Goal: Task Accomplishment & Management: Use online tool/utility

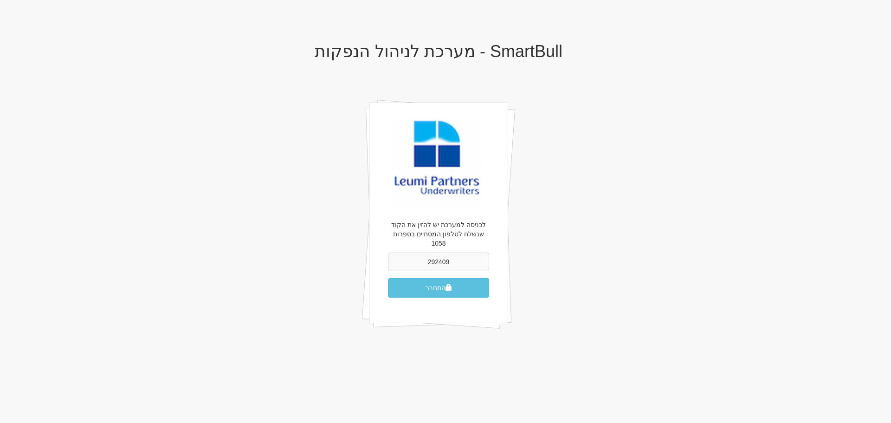
type input "292409"
click at [388, 278] on button "התחבר" at bounding box center [438, 287] width 101 height 19
click at [449, 284] on span "submit" at bounding box center [449, 287] width 6 height 6
click at [433, 282] on button "התחבר" at bounding box center [438, 287] width 101 height 19
type input "930981"
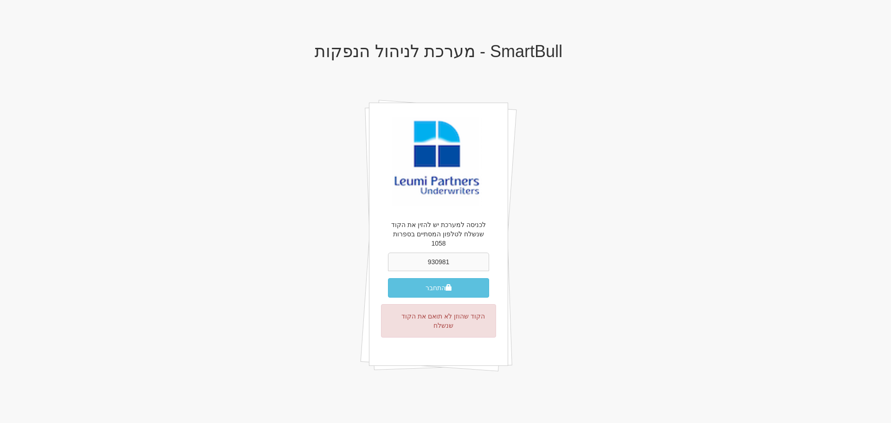
click at [388, 278] on button "התחבר" at bounding box center [438, 287] width 101 height 19
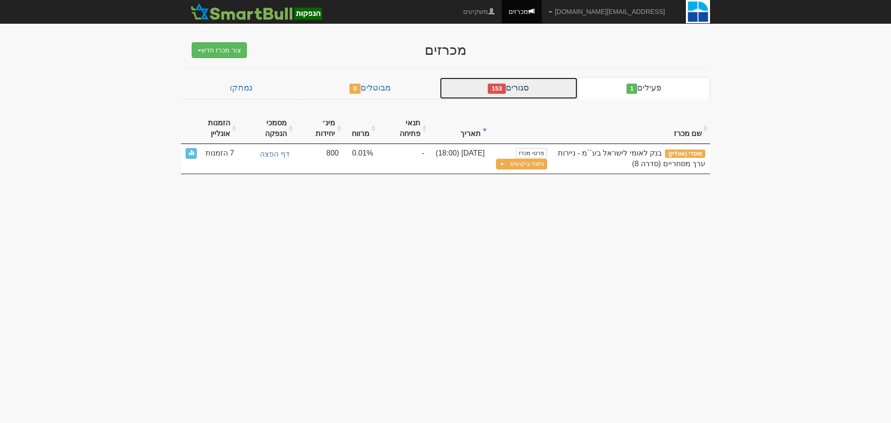
click at [522, 84] on link "סגורים 153" at bounding box center [509, 88] width 138 height 22
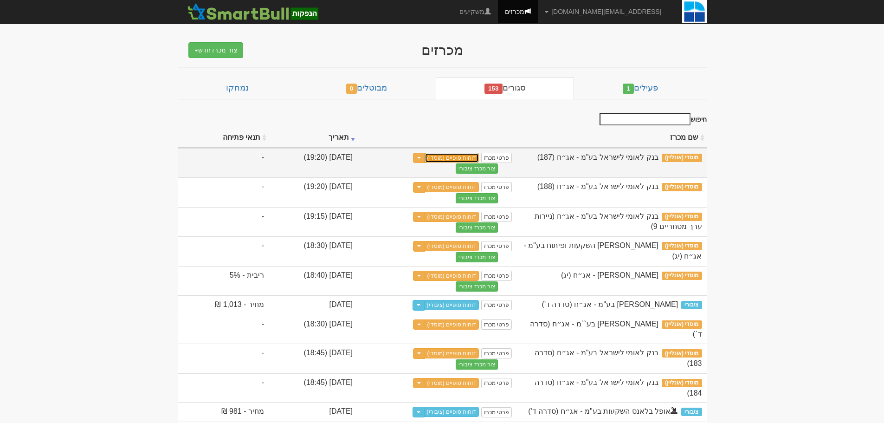
click at [479, 156] on link "דוחות סופיים (מוסדי)" at bounding box center [452, 158] width 55 height 10
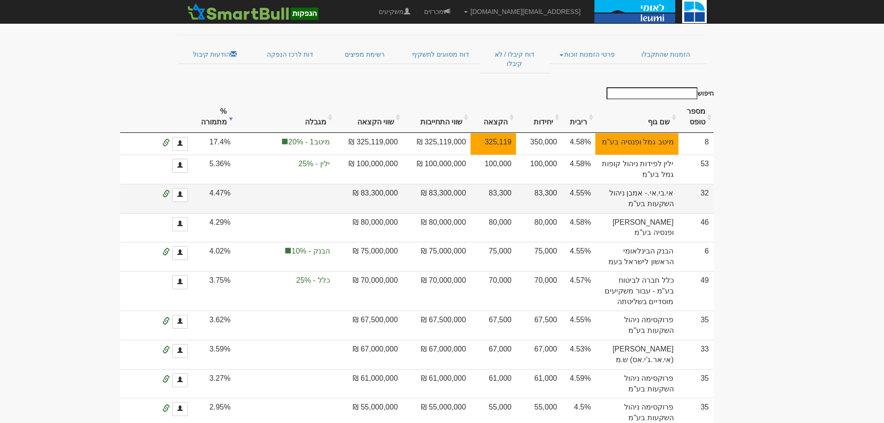
scroll to position [46, 0]
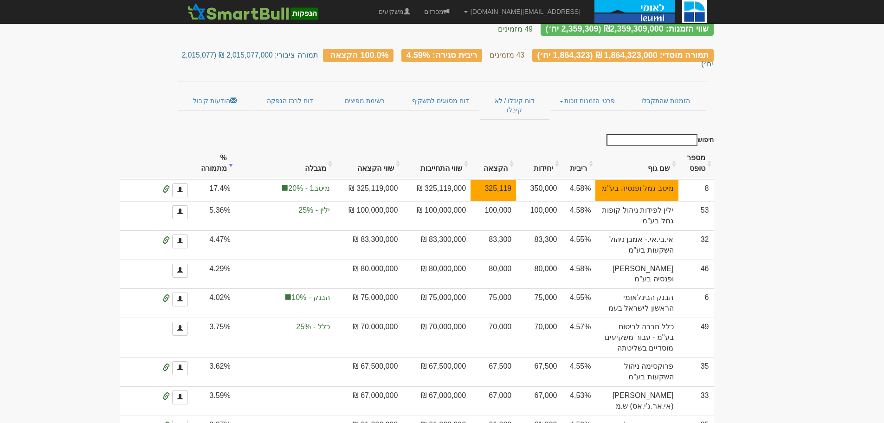
click at [709, 148] on th "מספר טופס" at bounding box center [696, 163] width 35 height 31
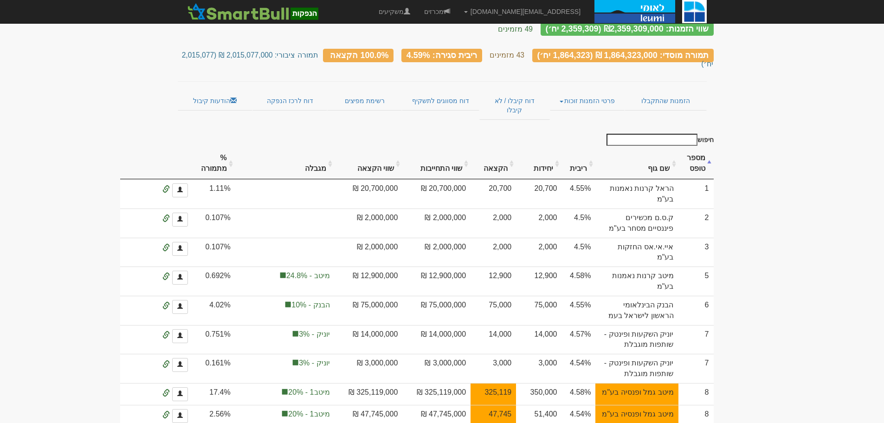
scroll to position [0, 0]
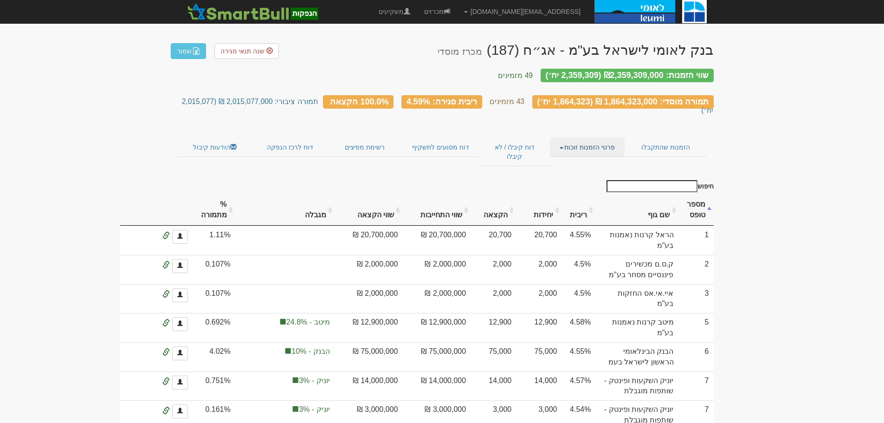
click at [568, 137] on link "פרטי הזמנות זוכות" at bounding box center [587, 146] width 75 height 19
click at [592, 159] on link "אנשי קשר וחשבונות" at bounding box center [587, 165] width 73 height 12
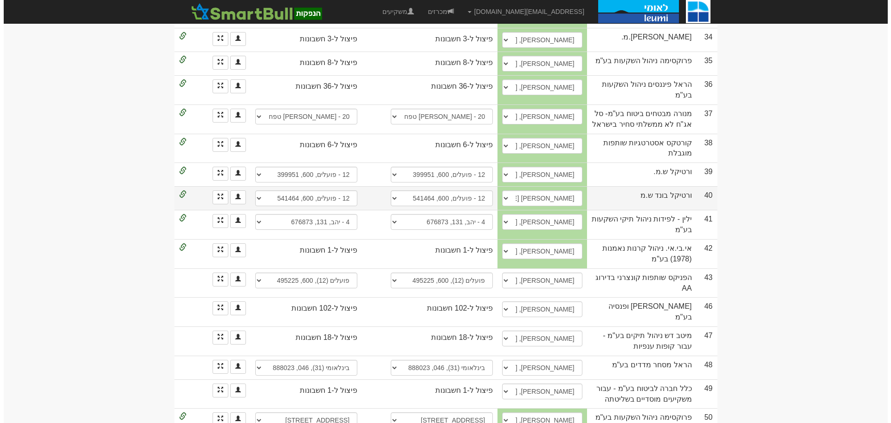
scroll to position [883, 0]
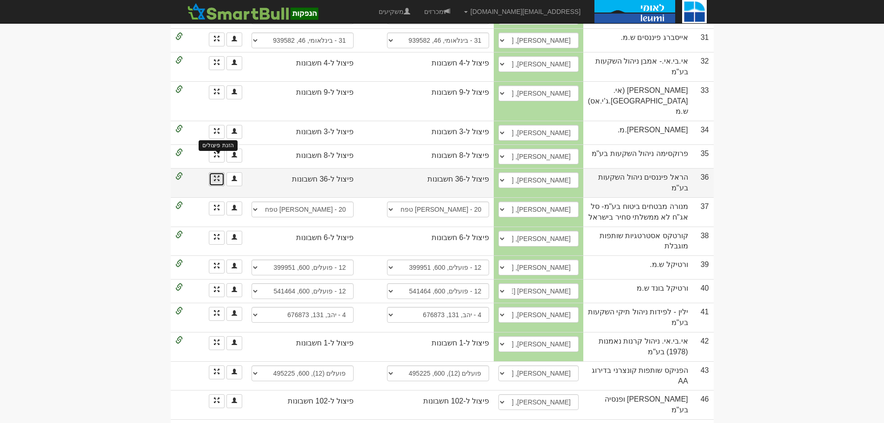
click at [216, 175] on span at bounding box center [217, 178] width 6 height 6
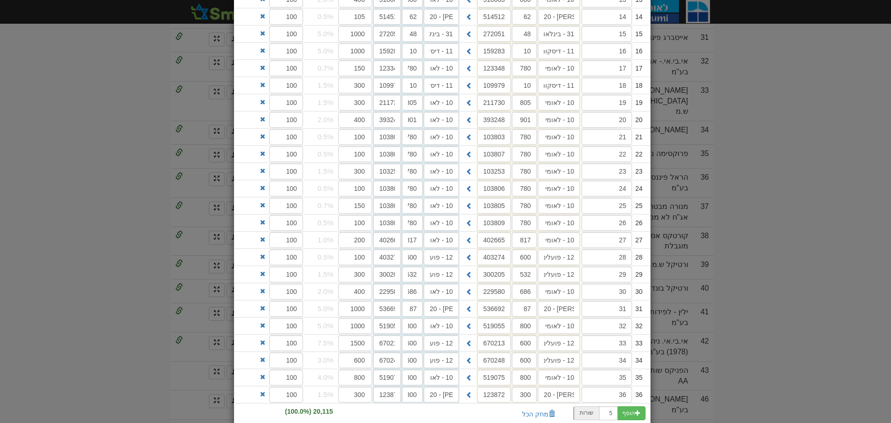
scroll to position [418, 0]
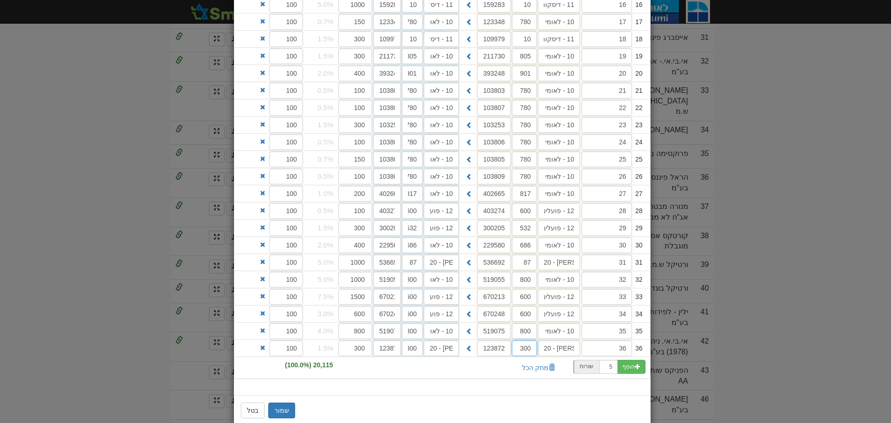
click at [528, 350] on input "300" at bounding box center [524, 348] width 25 height 16
click at [527, 349] on input "300" at bounding box center [524, 348] width 25 height 16
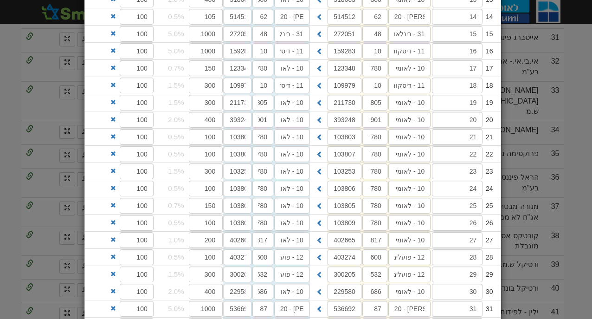
scroll to position [538, 0]
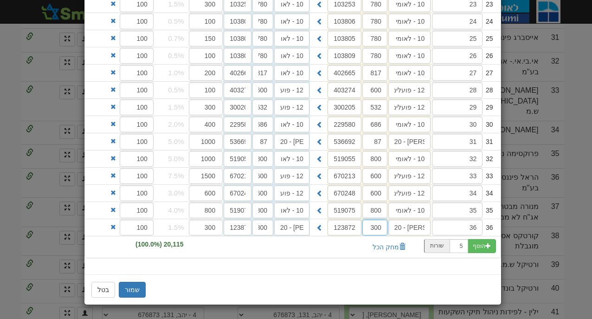
click at [380, 229] on input "300" at bounding box center [374, 228] width 25 height 16
click at [379, 229] on input "300" at bounding box center [374, 228] width 25 height 16
type input "323"
click at [263, 226] on input "300" at bounding box center [262, 228] width 21 height 16
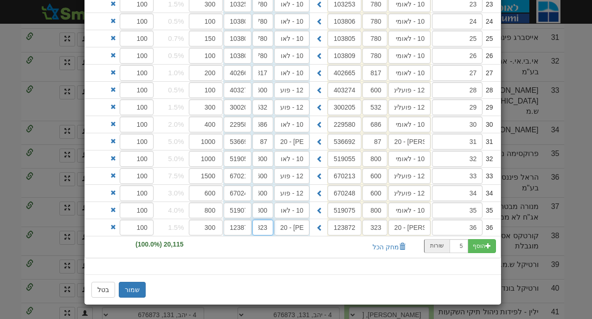
scroll to position [0, -2]
type input "323"
click at [139, 291] on button "שמור" at bounding box center [132, 290] width 27 height 16
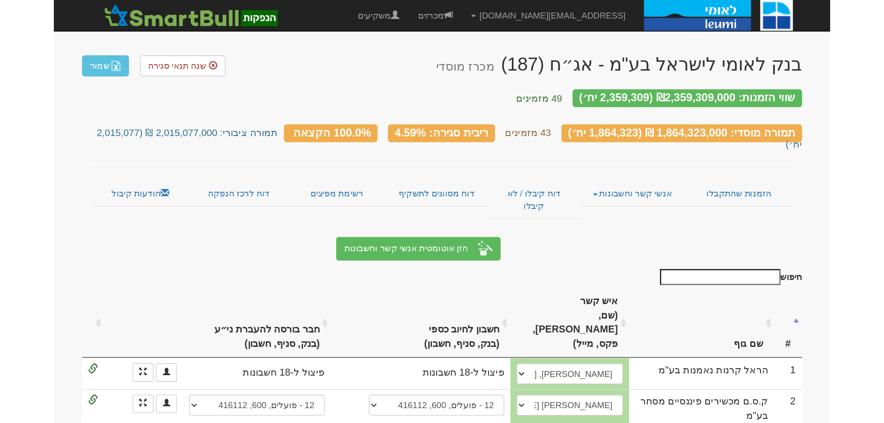
scroll to position [0, 0]
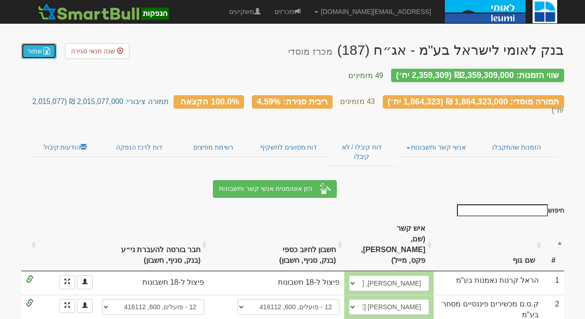
click at [31, 53] on link "שמור" at bounding box center [38, 51] width 35 height 16
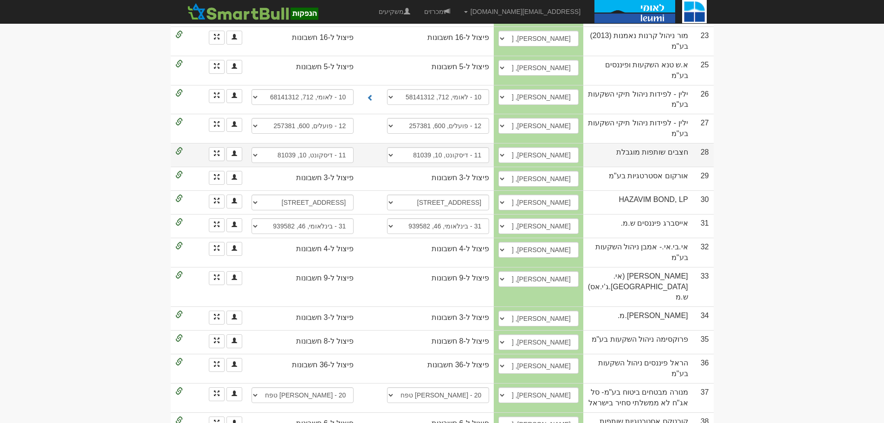
scroll to position [605, 0]
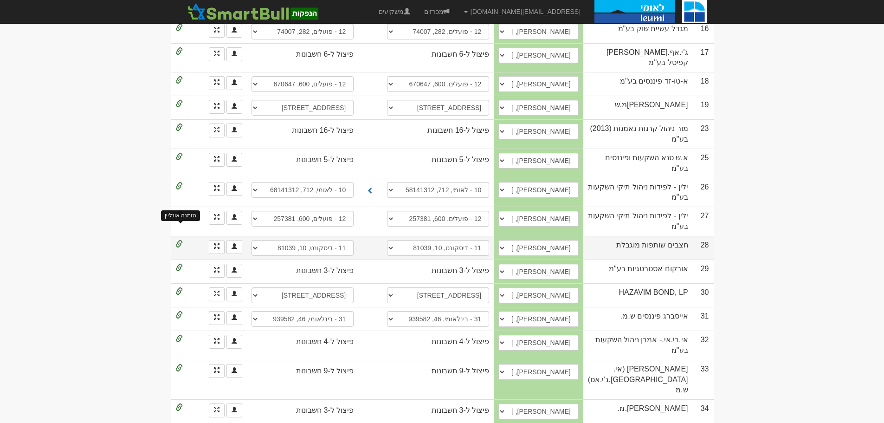
click at [175, 240] on span at bounding box center [178, 243] width 7 height 7
click at [178, 240] on span at bounding box center [178, 243] width 7 height 7
click at [179, 240] on span at bounding box center [178, 243] width 7 height 7
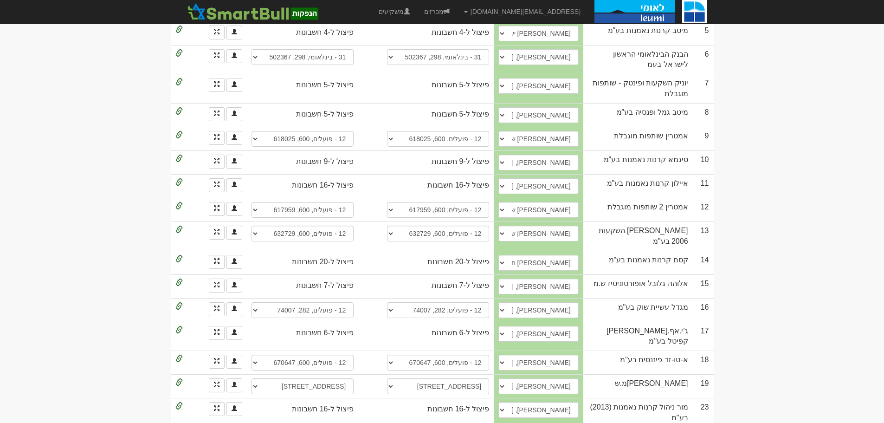
scroll to position [48, 0]
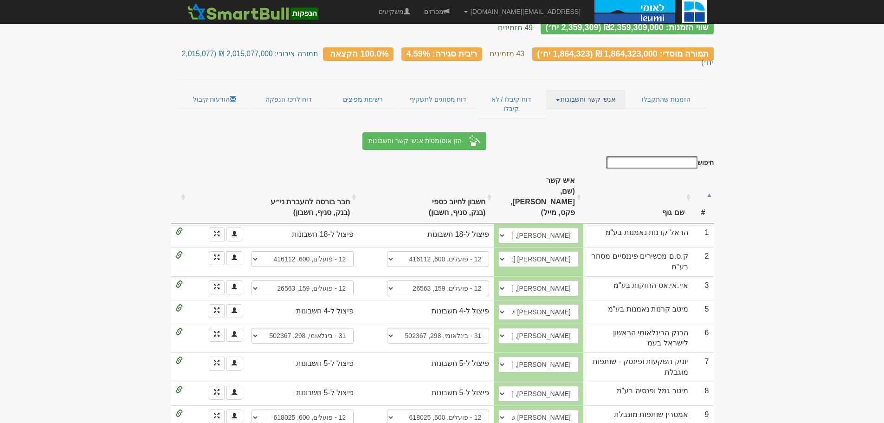
click at [583, 90] on link "אנשי קשר וחשבונות" at bounding box center [585, 99] width 79 height 19
click at [574, 111] on link "פרטי הזמנות זוכות" at bounding box center [588, 117] width 73 height 12
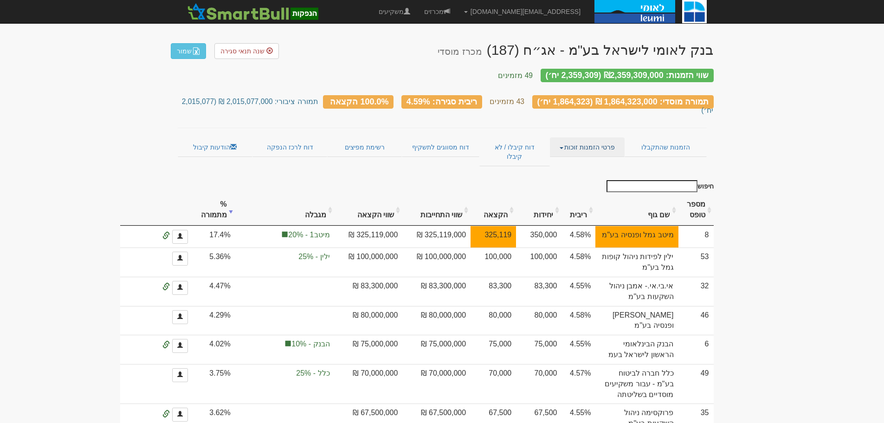
click at [561, 137] on link "פרטי הזמנות זוכות" at bounding box center [587, 146] width 75 height 19
click at [581, 159] on link "אנשי קשר וחשבונות" at bounding box center [587, 165] width 73 height 12
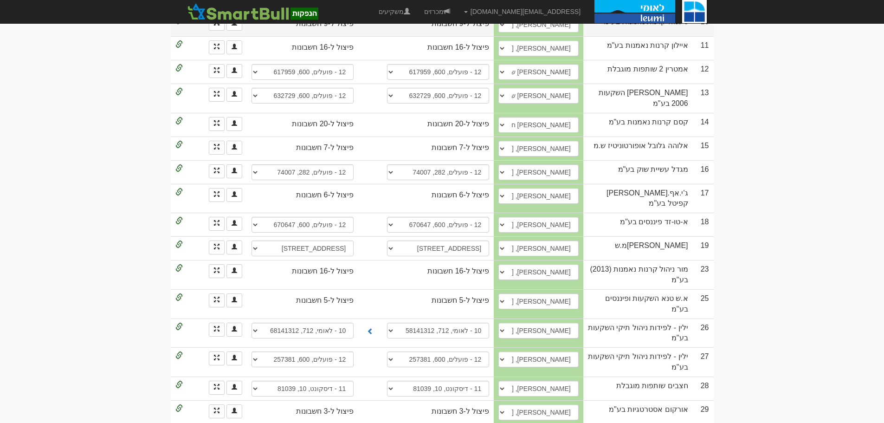
scroll to position [511, 0]
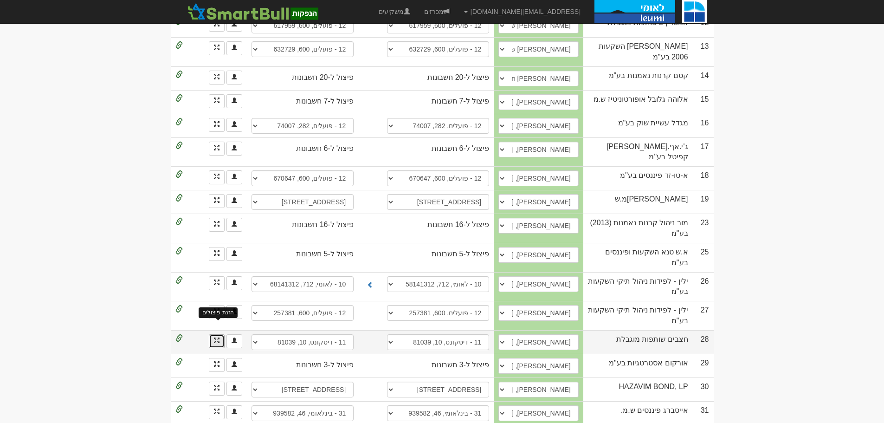
click at [215, 337] on span at bounding box center [217, 340] width 6 height 6
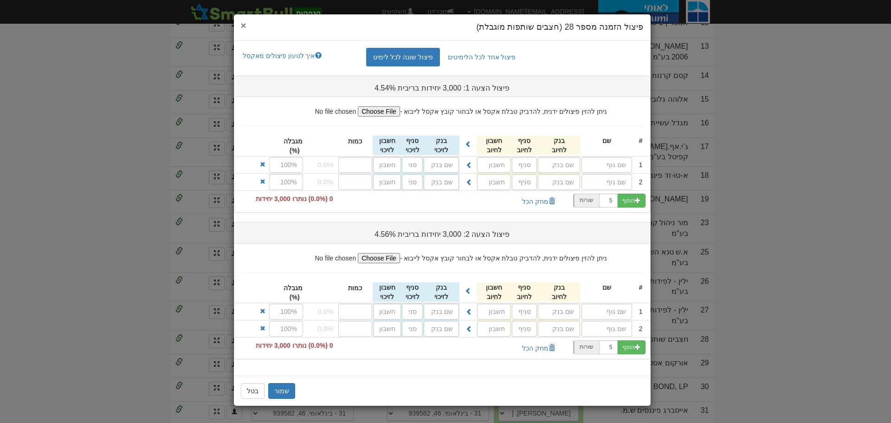
click at [246, 26] on span "×" at bounding box center [244, 25] width 6 height 11
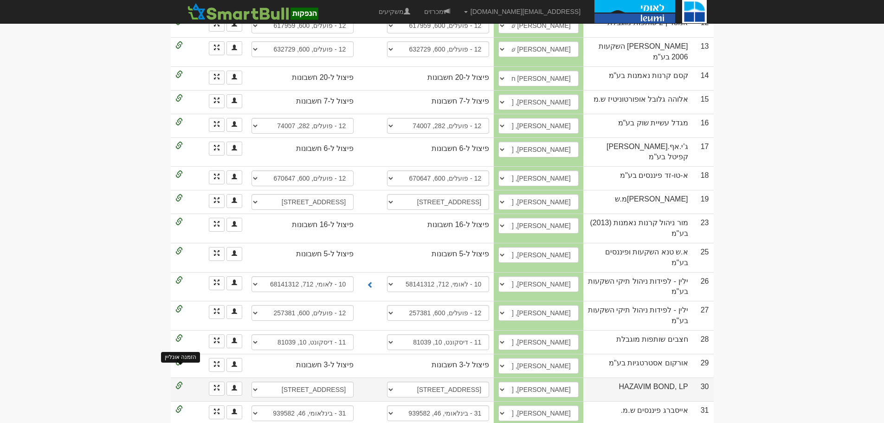
click at [178, 382] on span at bounding box center [178, 385] width 7 height 7
click at [177, 382] on span at bounding box center [178, 385] width 7 height 7
click at [217, 385] on span at bounding box center [217, 388] width 6 height 6
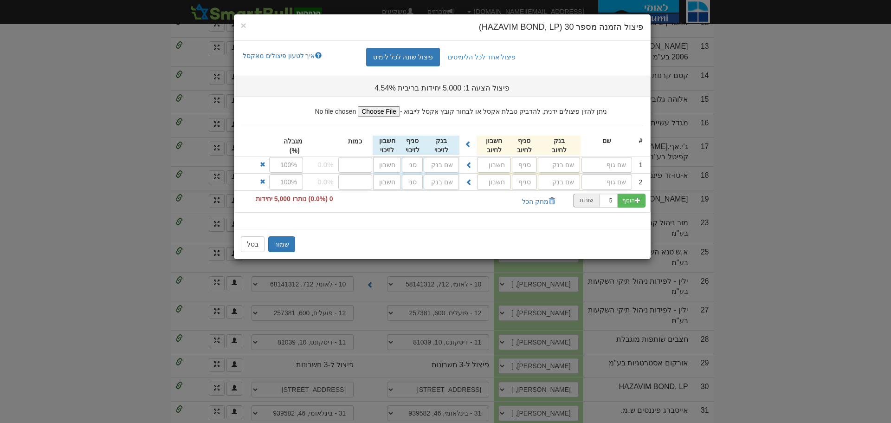
click at [177, 344] on div "× פיצול הזמנה מספר 30 (HAZAVIM BOND, LP) פיצול אחד לכל הלימיטים פיצול שונה לכל …" at bounding box center [445, 211] width 891 height 423
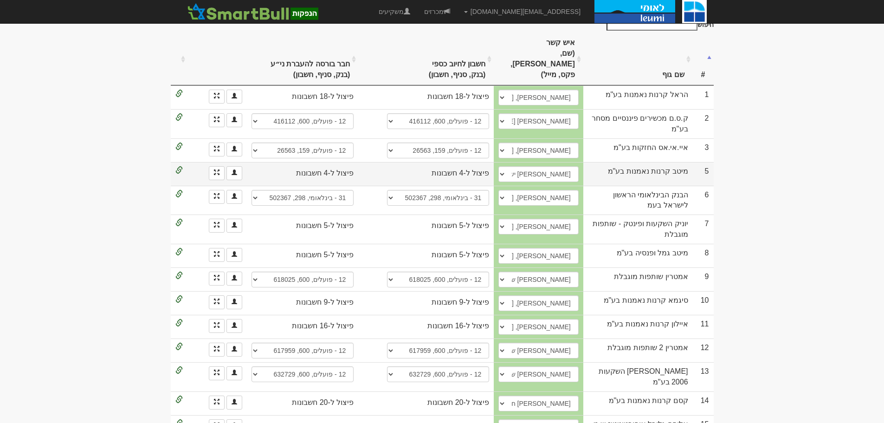
scroll to position [0, 0]
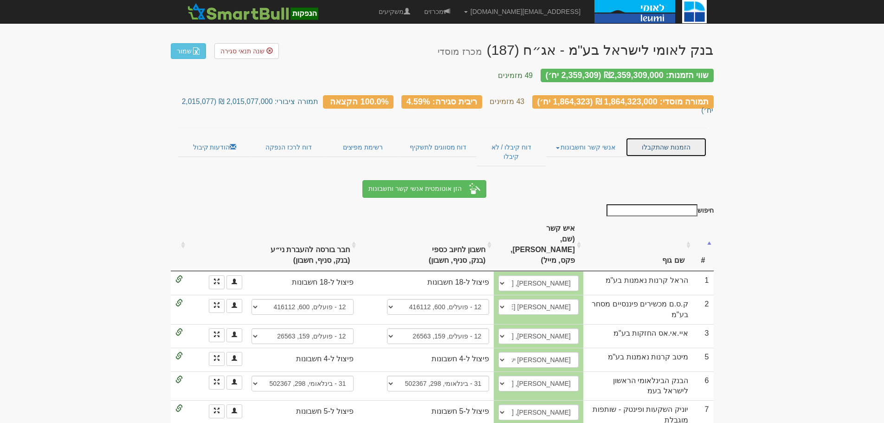
click at [653, 137] on link "הזמנות שהתקבלו" at bounding box center [666, 146] width 81 height 19
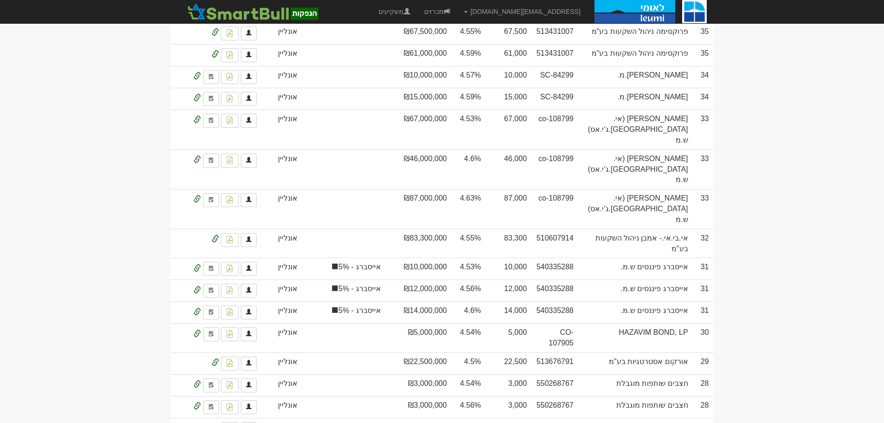
scroll to position [1346, 0]
